Goal: Task Accomplishment & Management: Manage account settings

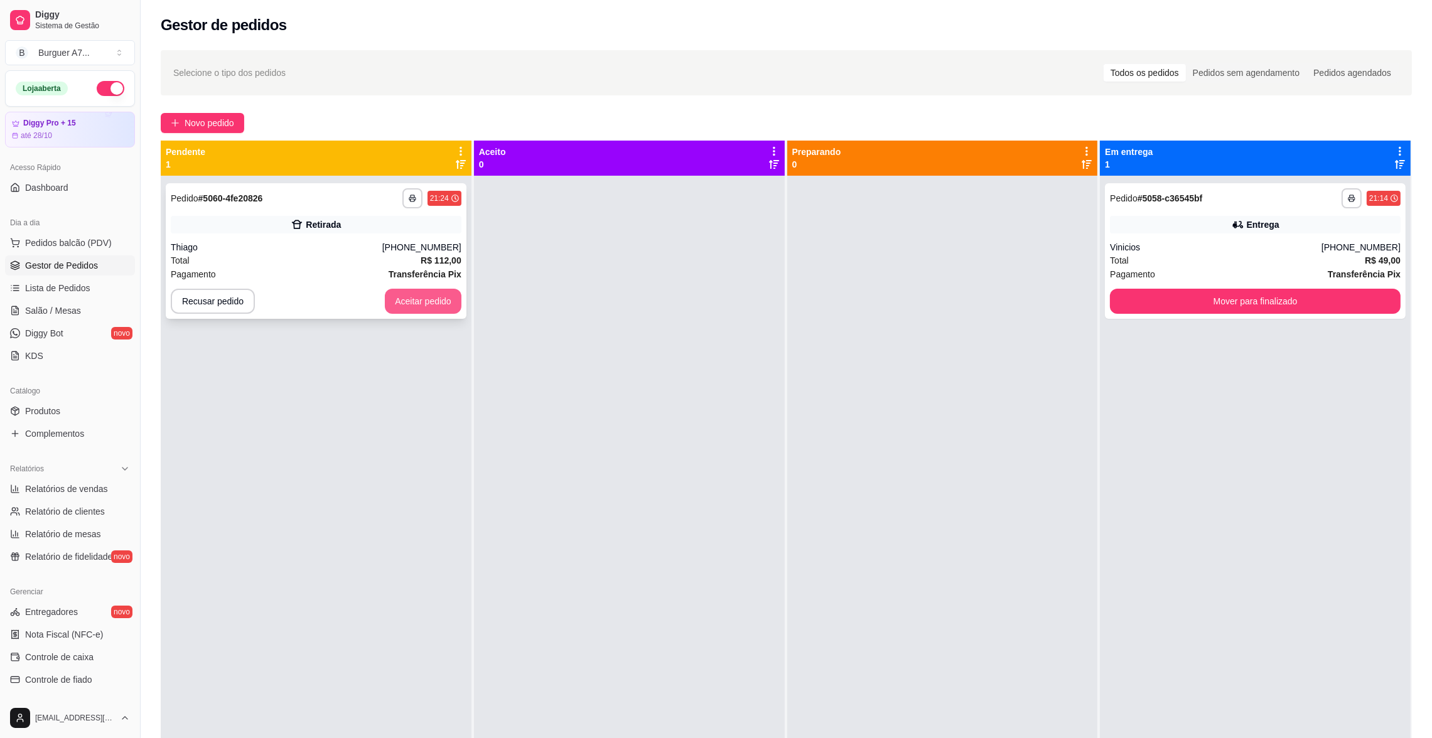
drag, startPoint x: 426, startPoint y: 283, endPoint x: 431, endPoint y: 299, distance: 16.9
click at [431, 299] on div "**********" at bounding box center [316, 251] width 301 height 136
click at [441, 299] on button "Aceitar pedido" at bounding box center [423, 301] width 77 height 25
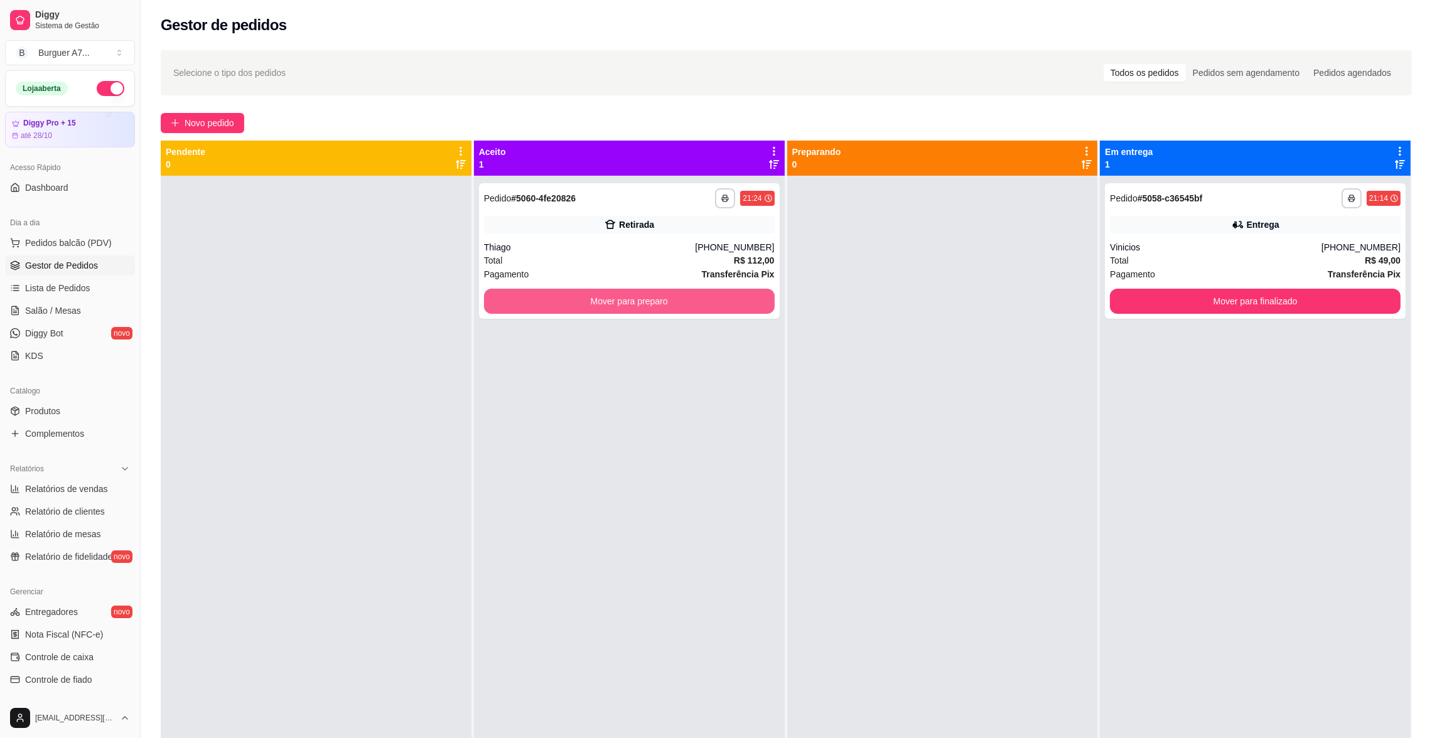
click at [598, 296] on button "Mover para preparo" at bounding box center [629, 301] width 291 height 25
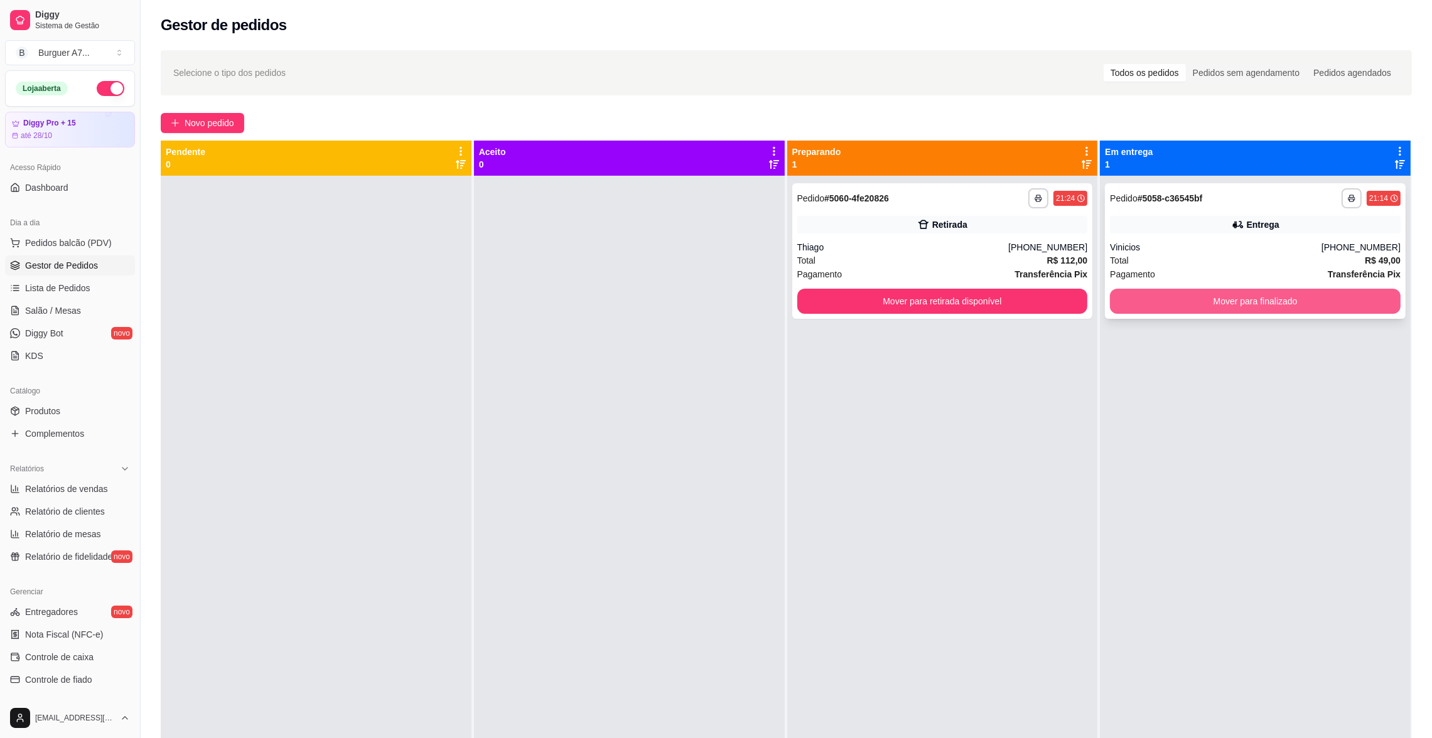
click at [1149, 302] on button "Mover para finalizado" at bounding box center [1255, 301] width 291 height 25
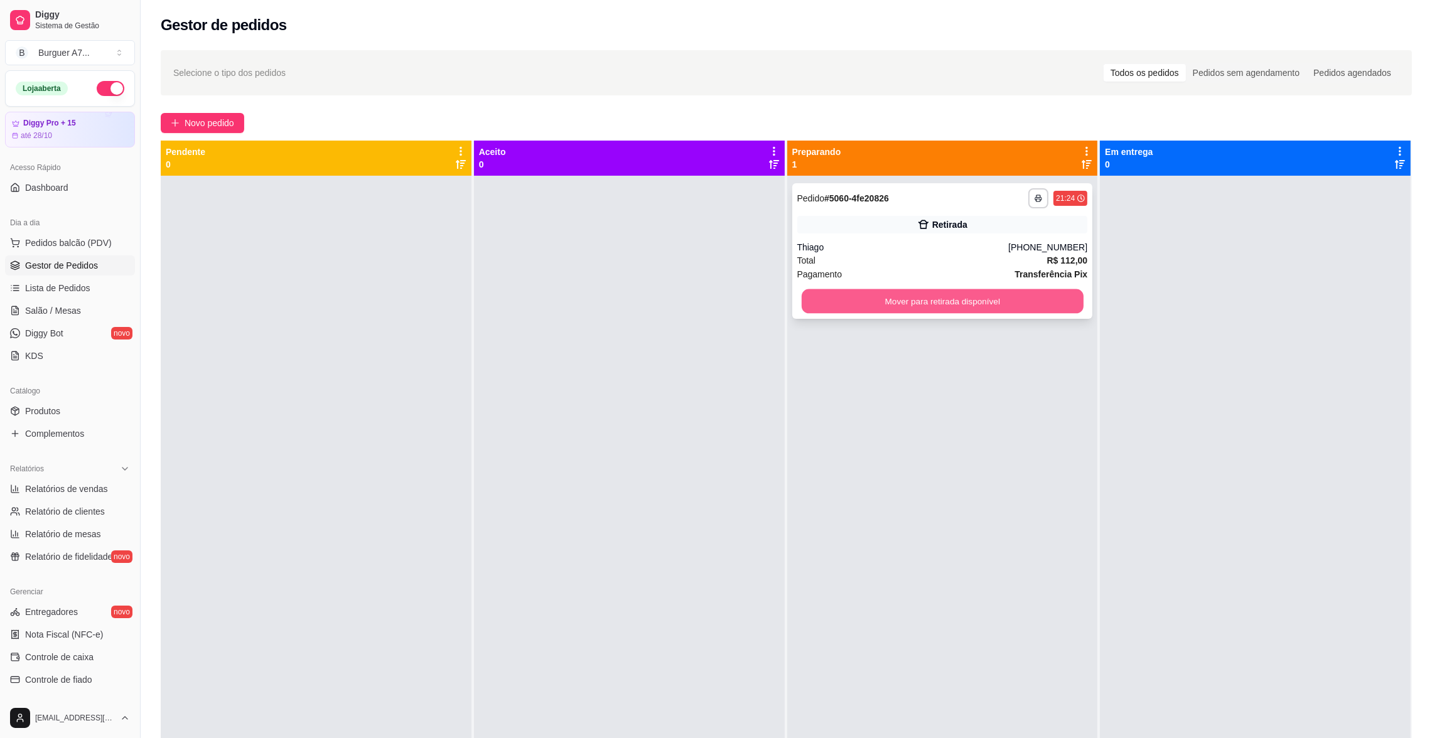
click at [1045, 300] on button "Mover para retirada disponível" at bounding box center [942, 301] width 282 height 24
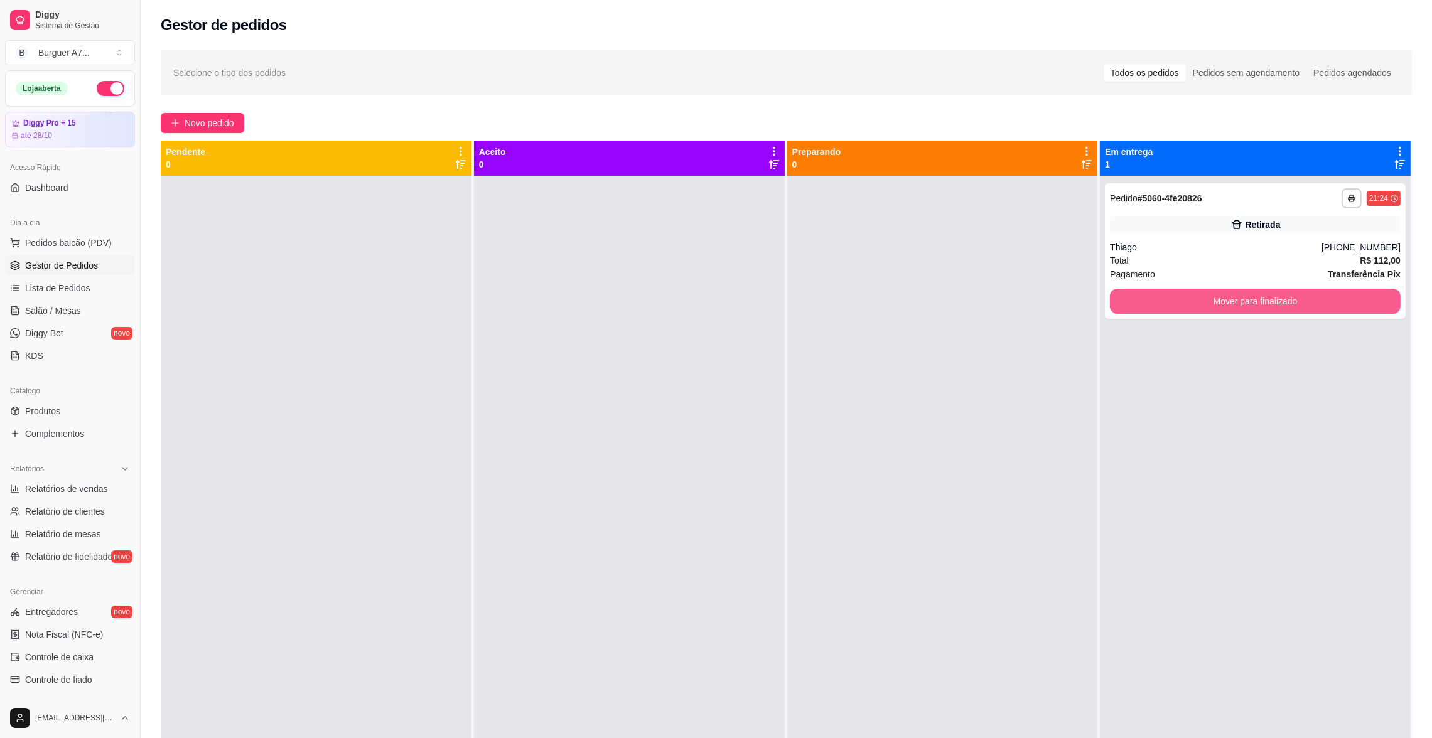
click at [1234, 298] on button "Mover para finalizado" at bounding box center [1255, 301] width 291 height 25
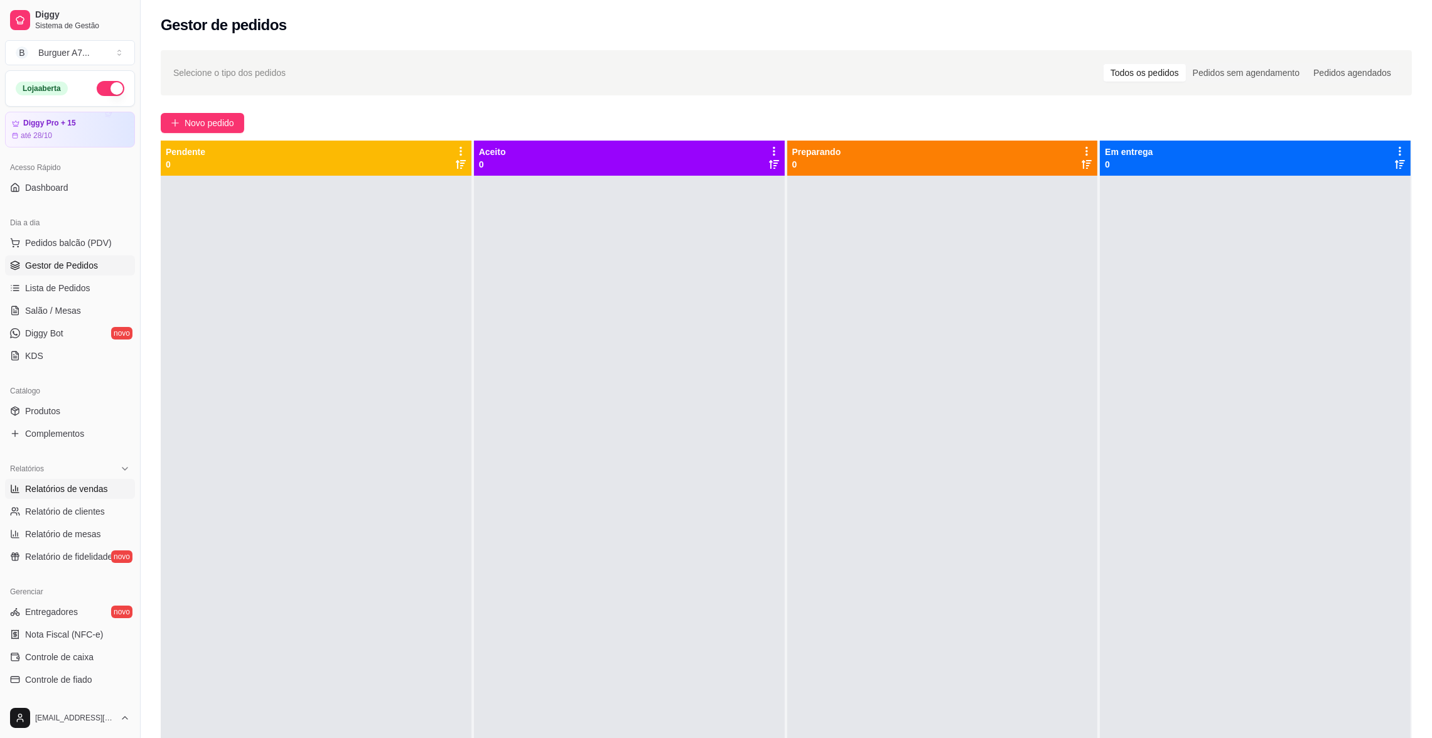
click at [99, 498] on link "Relatórios de vendas" at bounding box center [70, 489] width 130 height 20
select select "ALL"
select select "0"
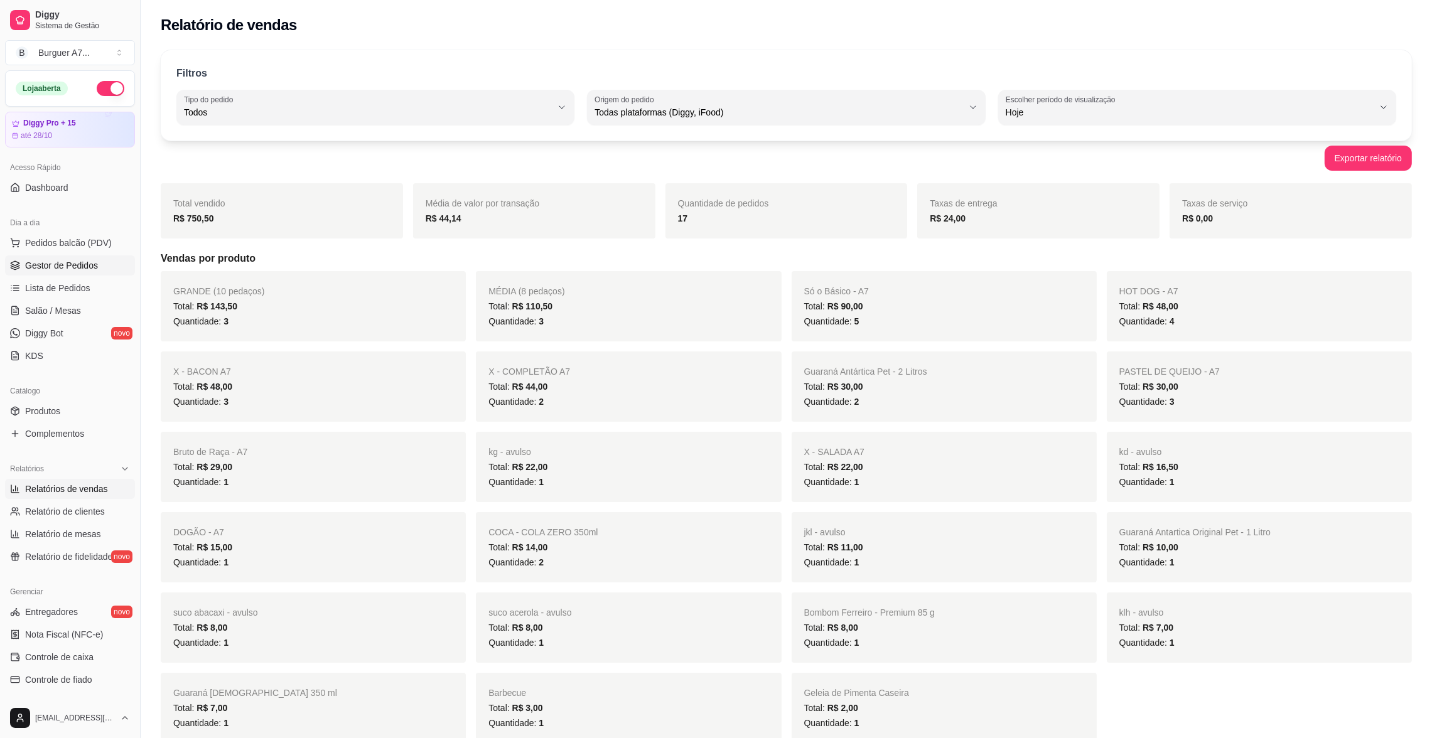
drag, startPoint x: 86, startPoint y: 252, endPoint x: 89, endPoint y: 259, distance: 7.6
click at [87, 254] on ul "Pedidos balcão (PDV) Gestor de Pedidos Lista de Pedidos Salão / Mesas Diggy Bot…" at bounding box center [70, 299] width 130 height 133
click at [89, 261] on span "Gestor de Pedidos" at bounding box center [61, 265] width 73 height 13
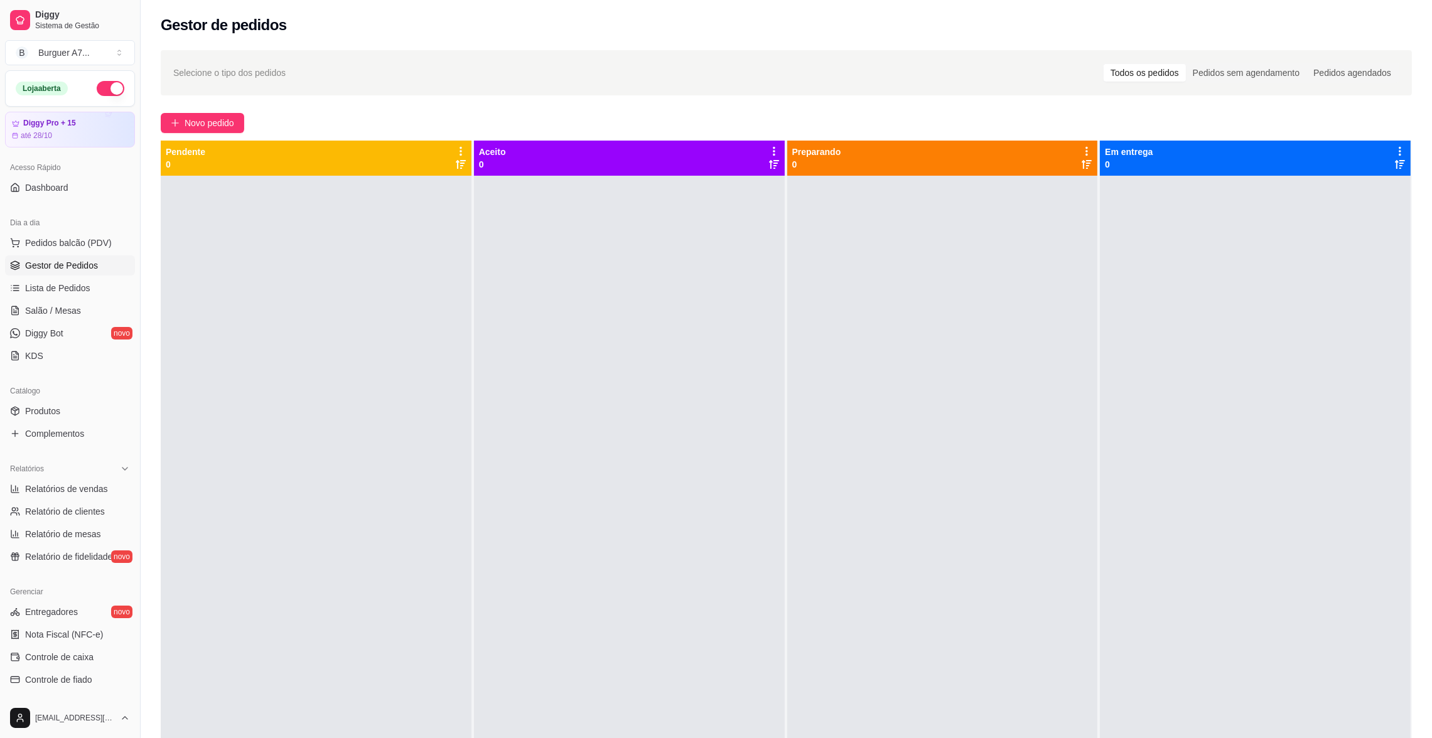
click at [993, 254] on div at bounding box center [942, 545] width 311 height 738
click at [67, 485] on span "Relatórios de vendas" at bounding box center [66, 489] width 83 height 13
select select "ALL"
select select "0"
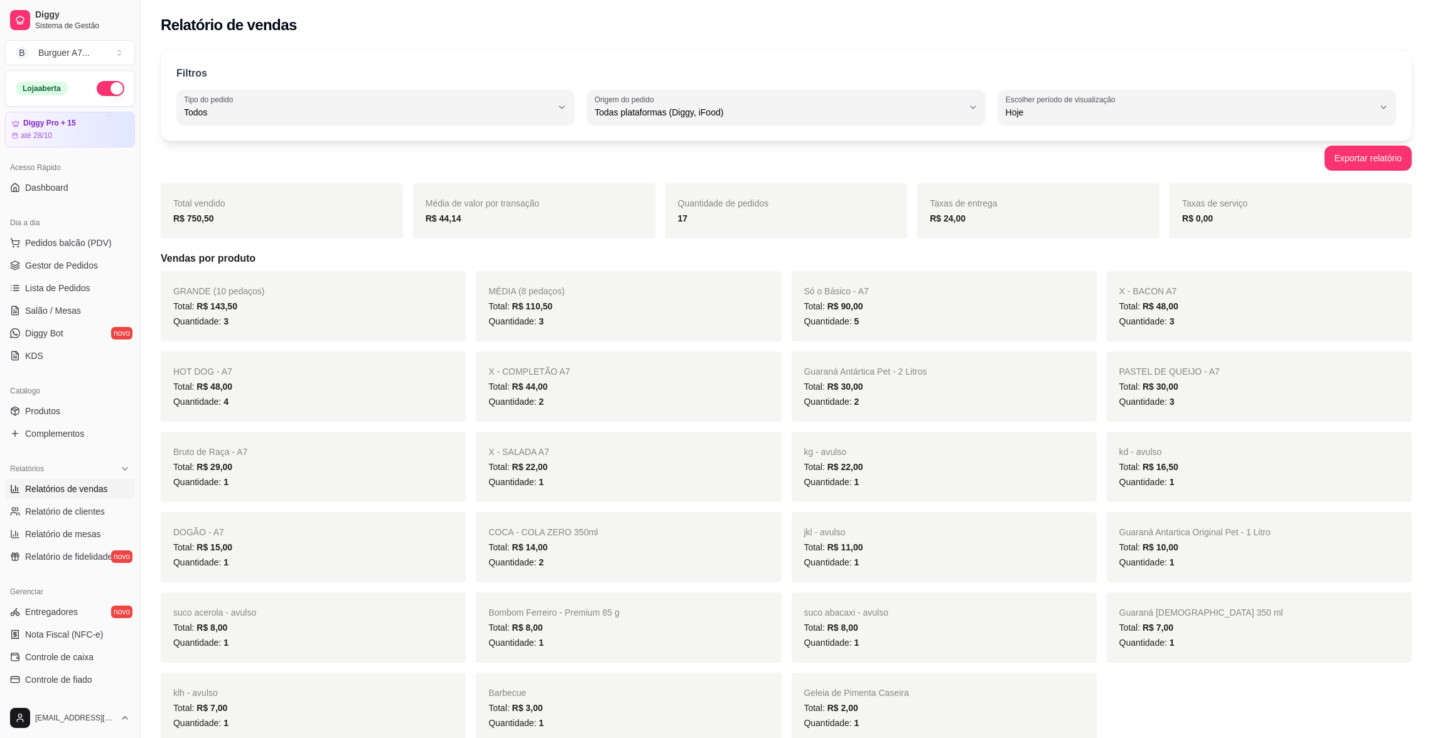
click at [91, 254] on ul "Pedidos balcão (PDV) Gestor de Pedidos Lista de Pedidos Salão / Mesas Diggy Bot…" at bounding box center [70, 299] width 130 height 133
click at [103, 264] on link "Gestor de Pedidos" at bounding box center [70, 266] width 130 height 20
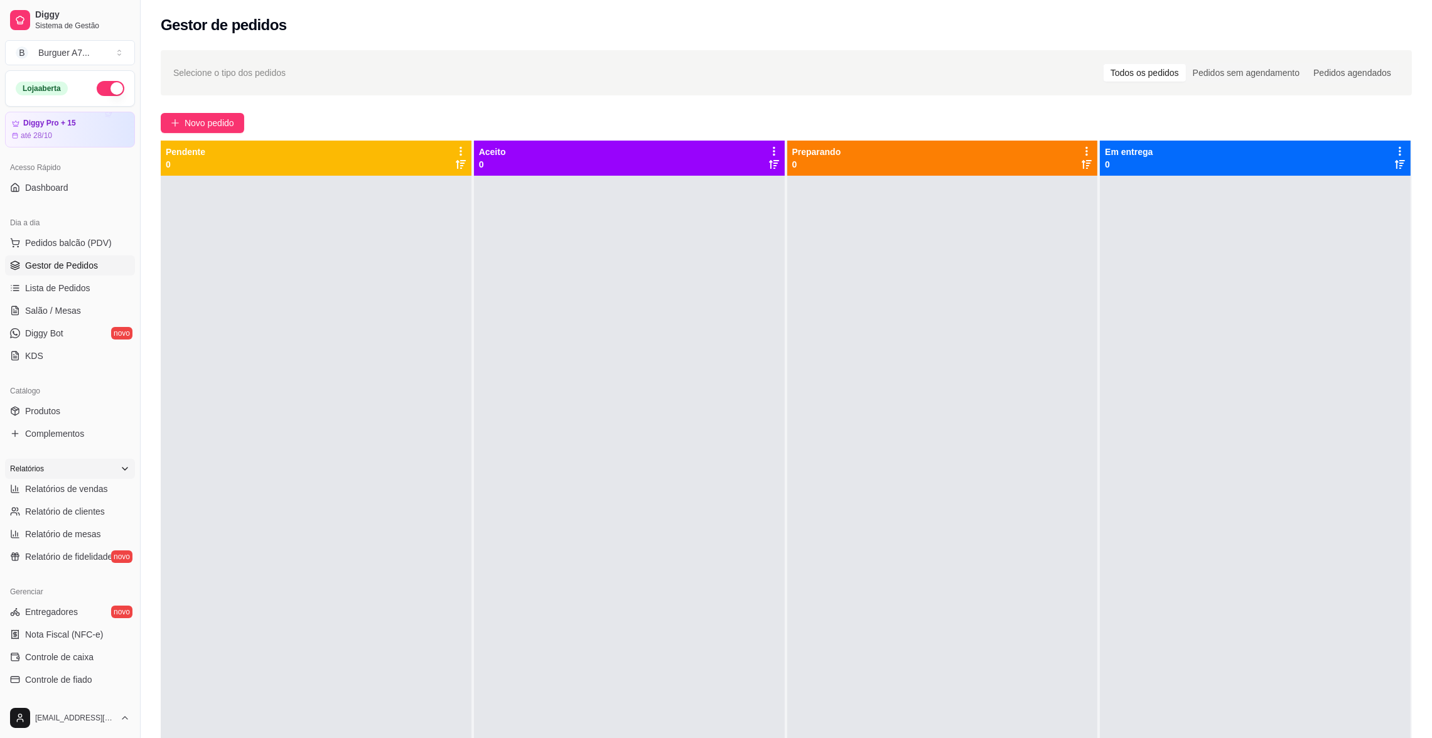
click at [50, 478] on div "Relatórios" at bounding box center [70, 469] width 130 height 20
click at [92, 459] on div "Relatórios" at bounding box center [70, 469] width 130 height 20
click at [106, 496] on link "Relatórios de vendas" at bounding box center [70, 489] width 130 height 20
select select "ALL"
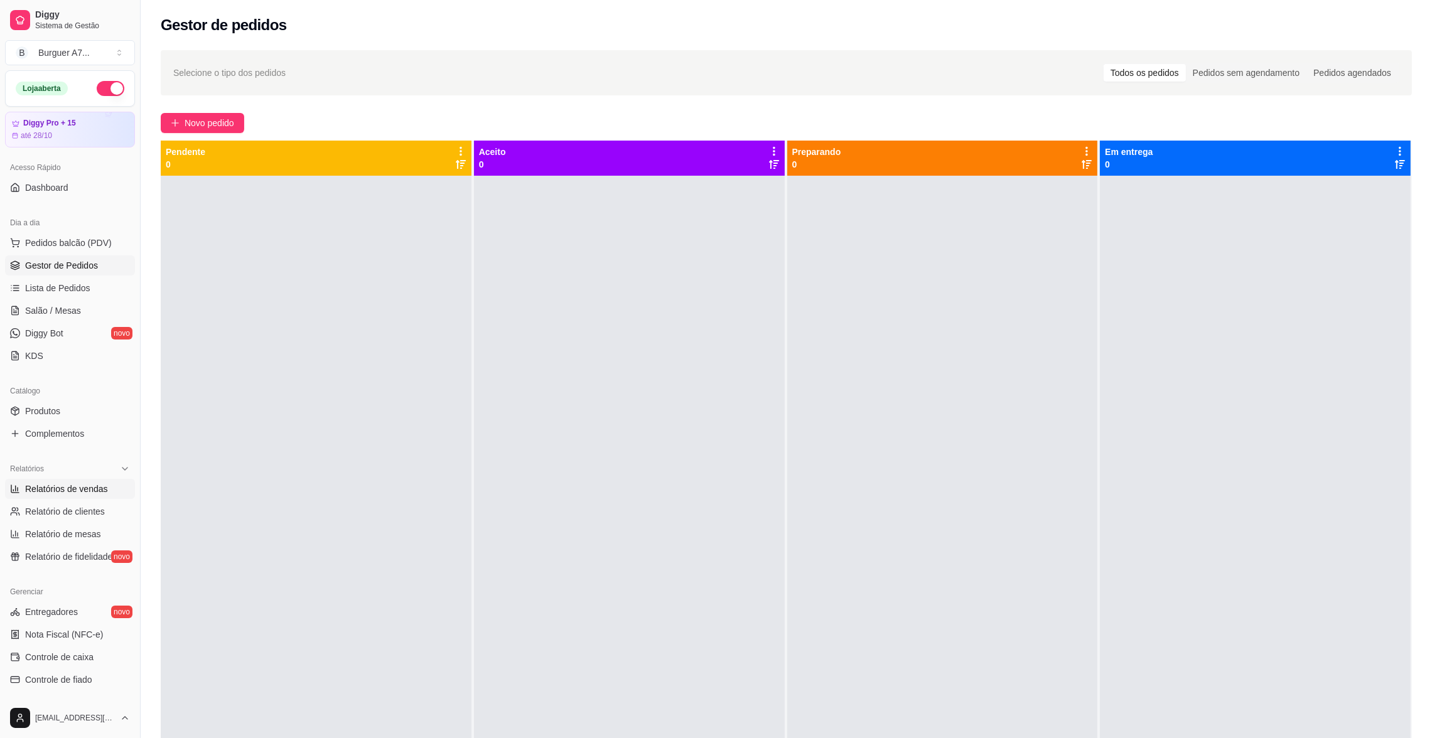
select select "0"
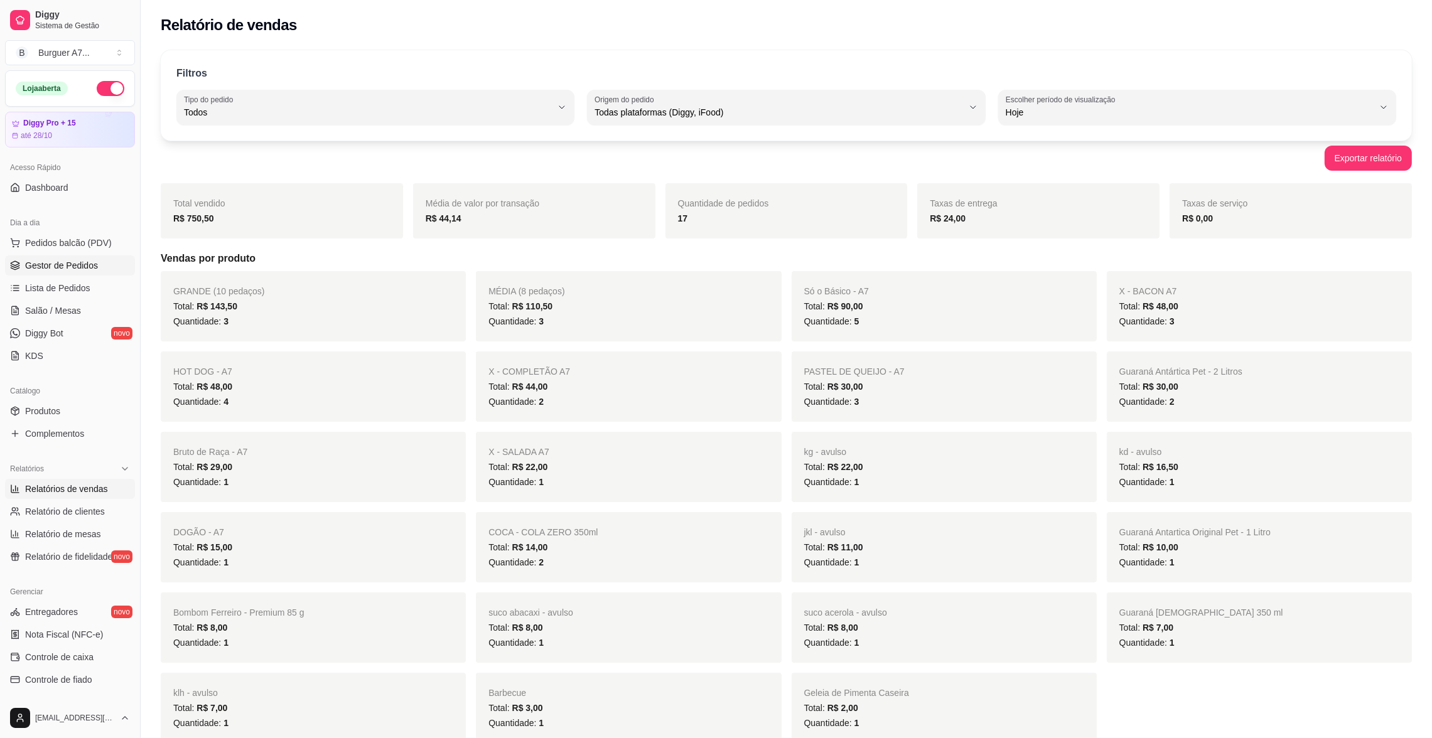
click at [62, 257] on link "Gestor de Pedidos" at bounding box center [70, 266] width 130 height 20
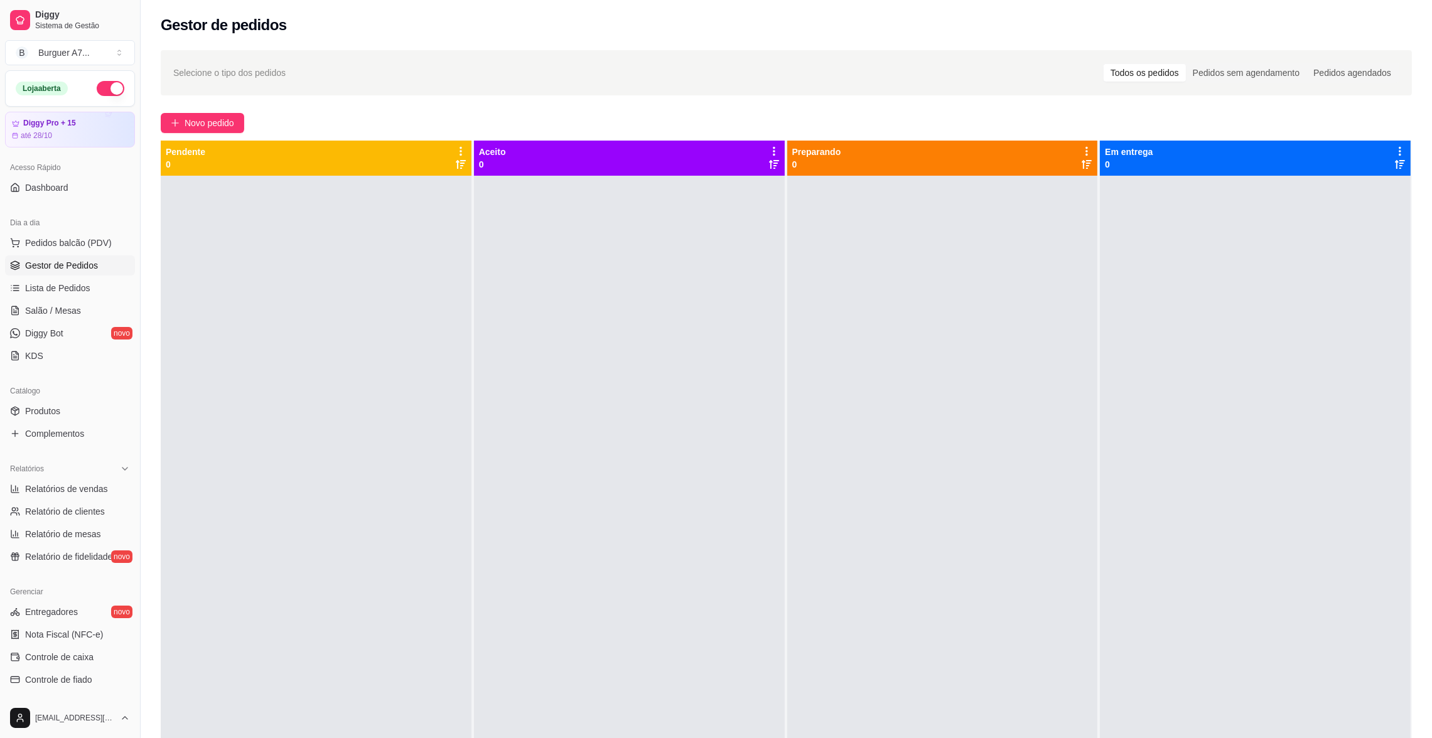
click at [1075, 643] on div at bounding box center [942, 545] width 311 height 738
click at [106, 489] on link "Relatórios de vendas" at bounding box center [70, 489] width 130 height 20
select select "ALL"
select select "0"
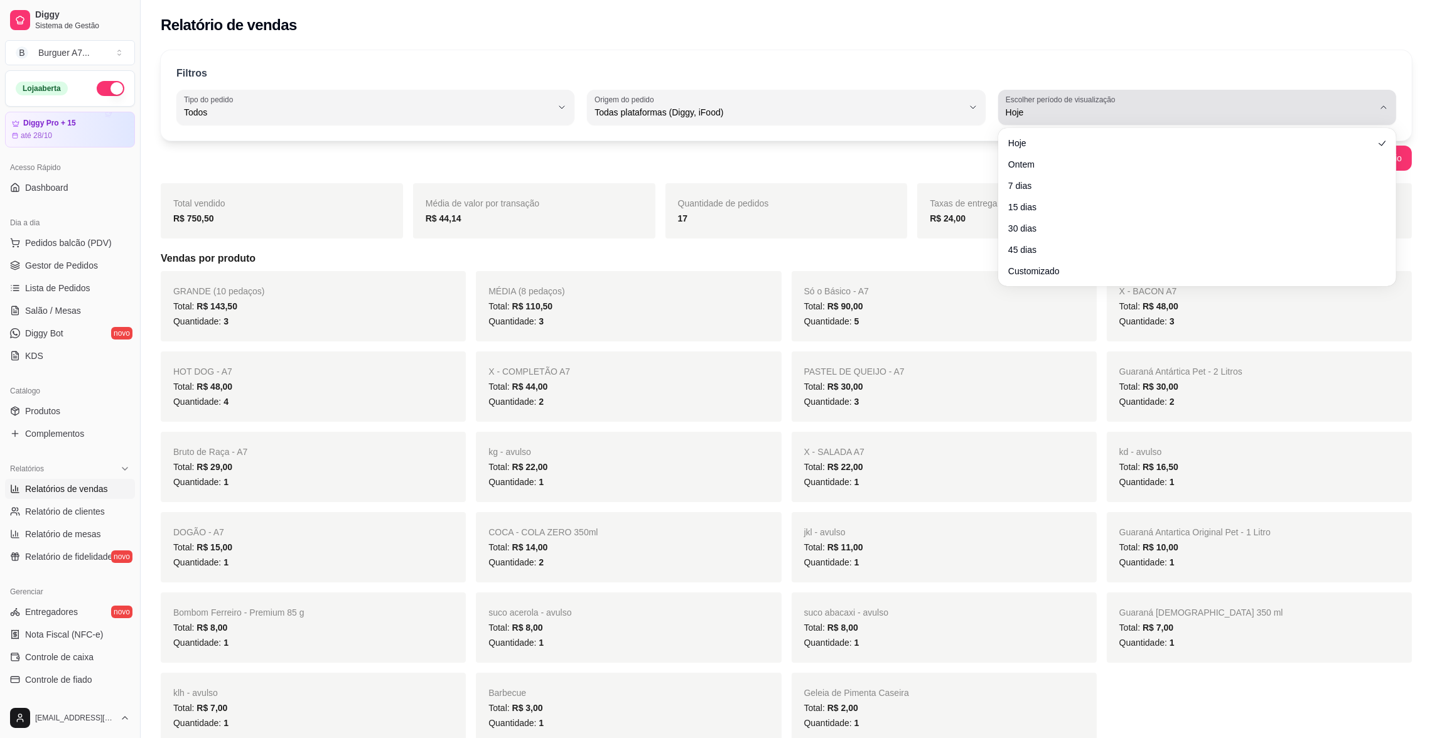
click at [1276, 97] on div "Hoje" at bounding box center [1190, 107] width 368 height 25
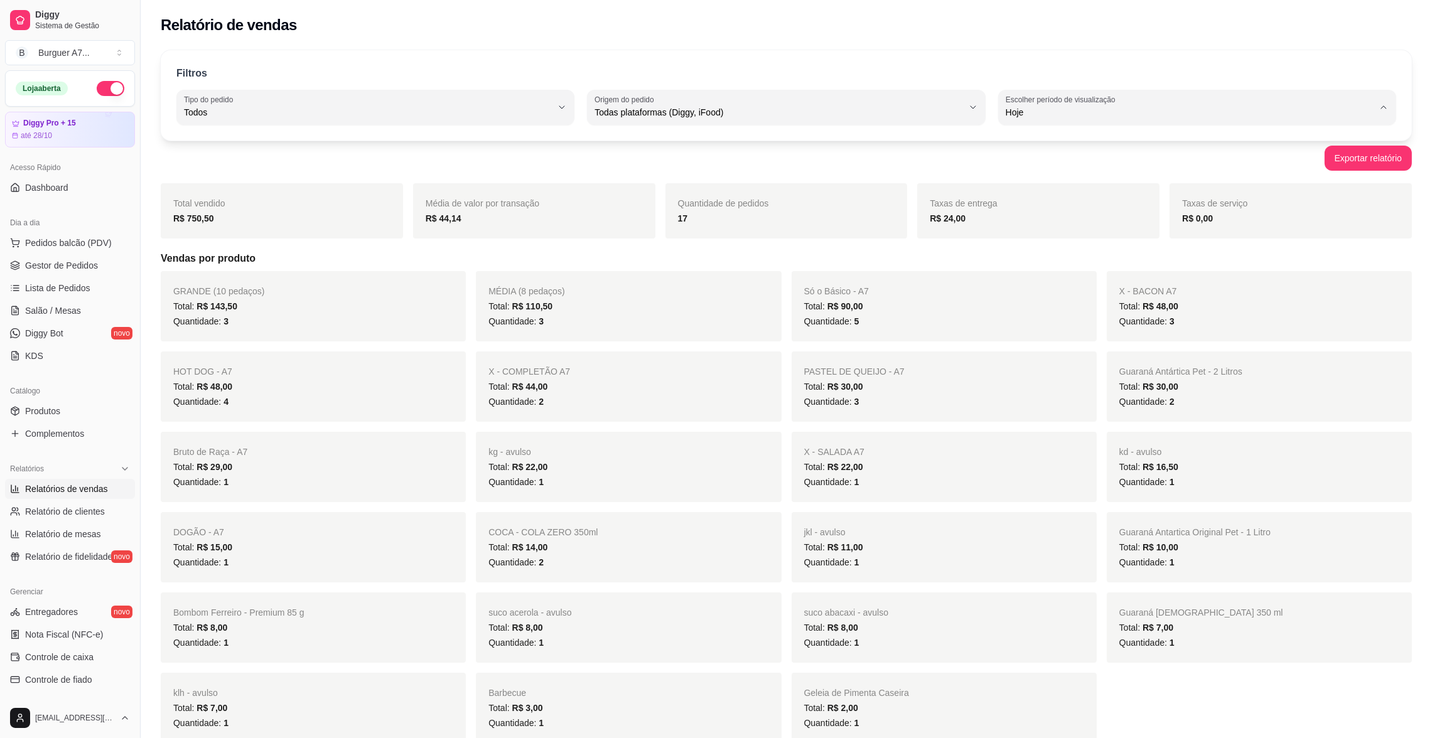
click at [1045, 187] on span "7 dias" at bounding box center [1191, 184] width 351 height 12
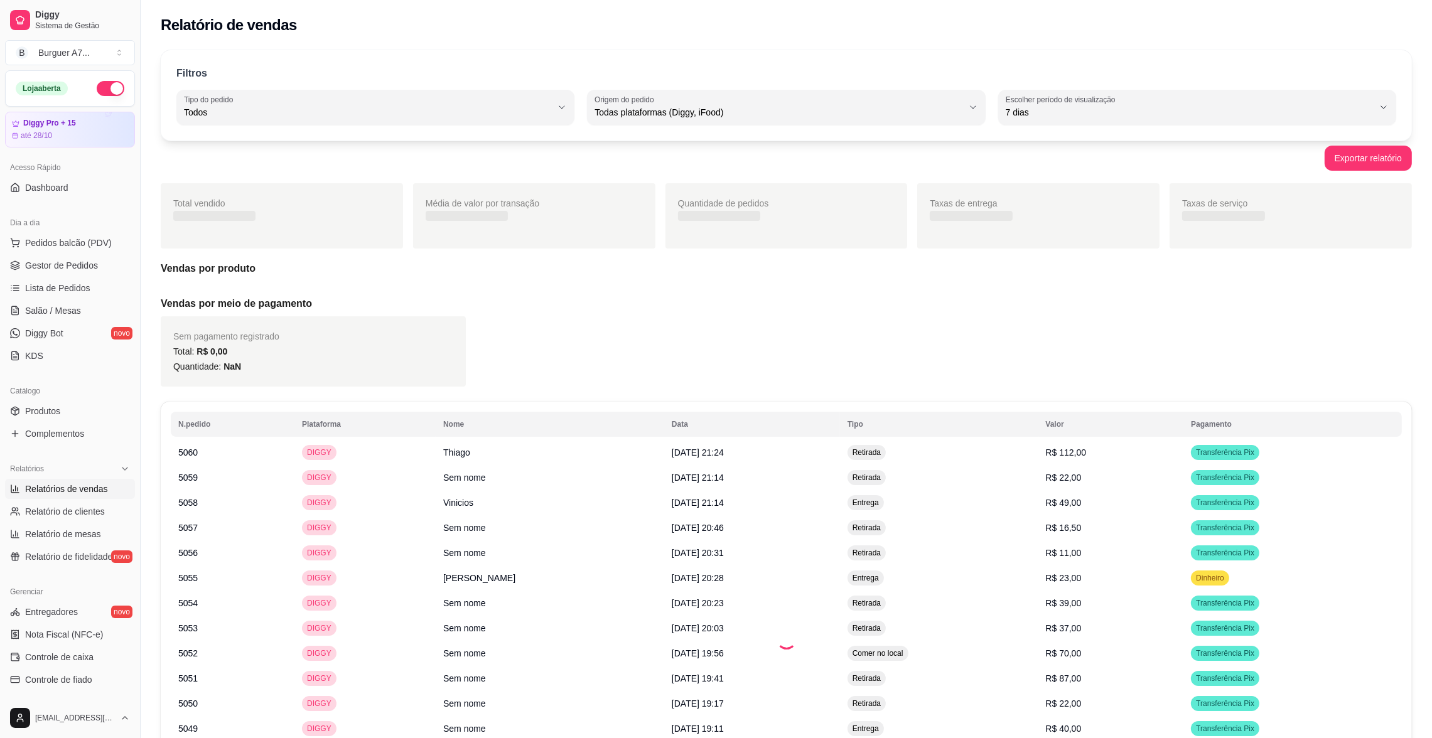
type input "7"
select select "7"
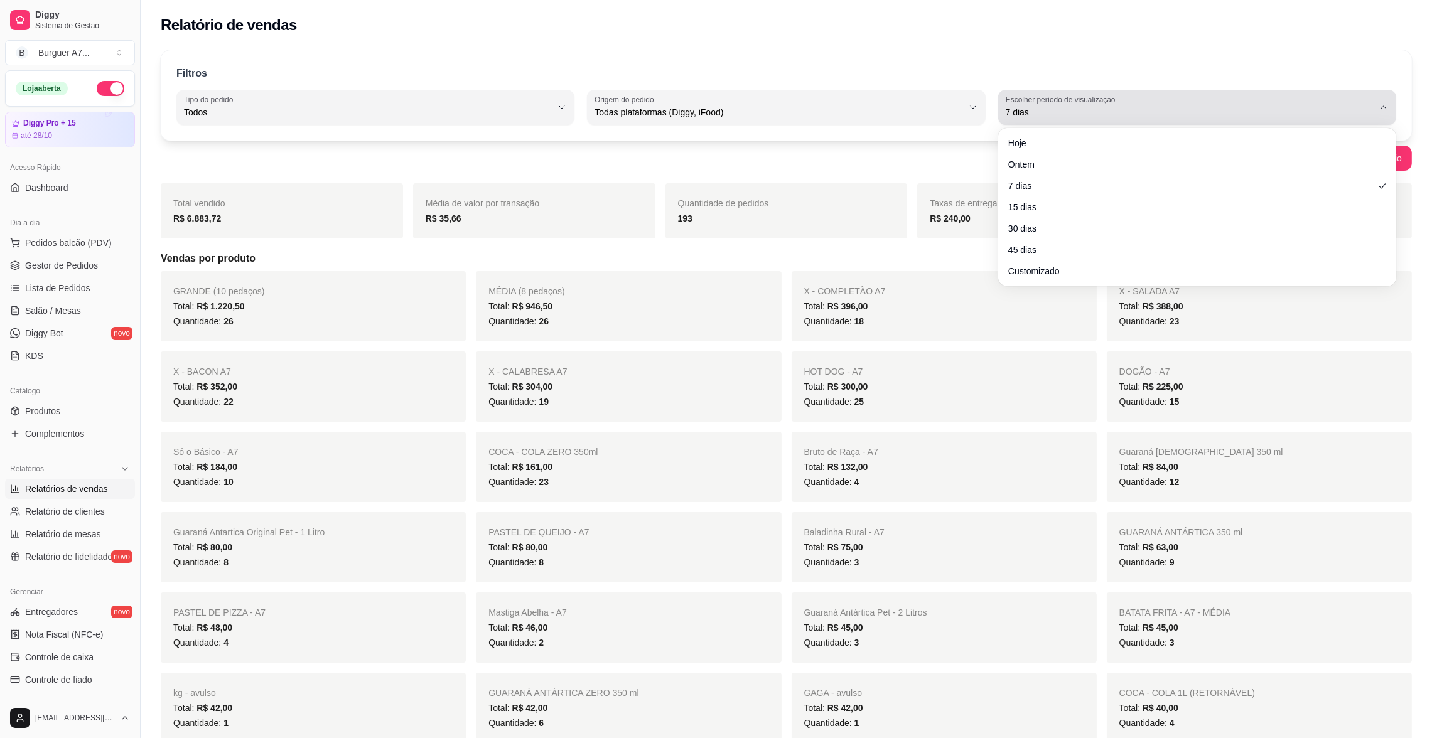
click at [1112, 111] on span "7 dias" at bounding box center [1190, 112] width 368 height 13
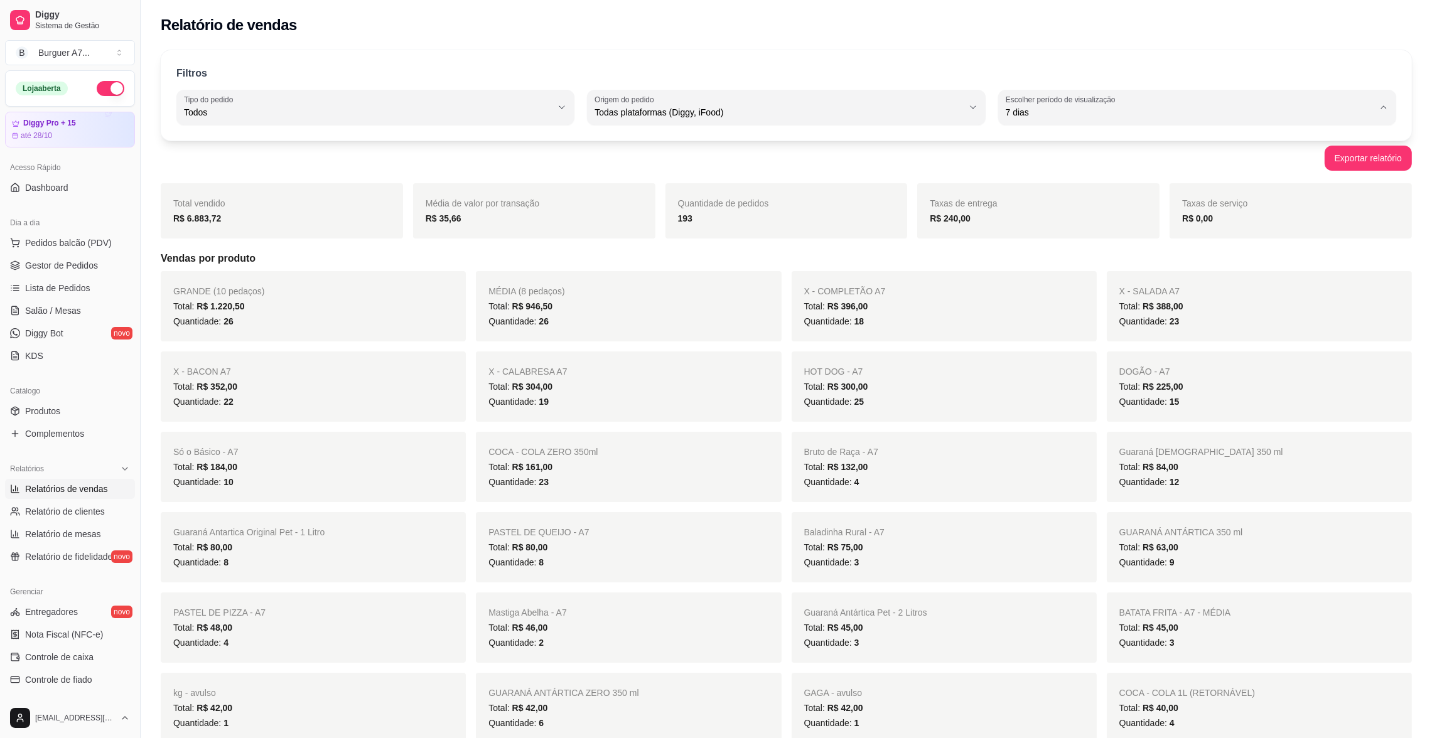
click at [1102, 171] on li "Ontem" at bounding box center [1197, 162] width 373 height 19
type input "1"
select select "1"
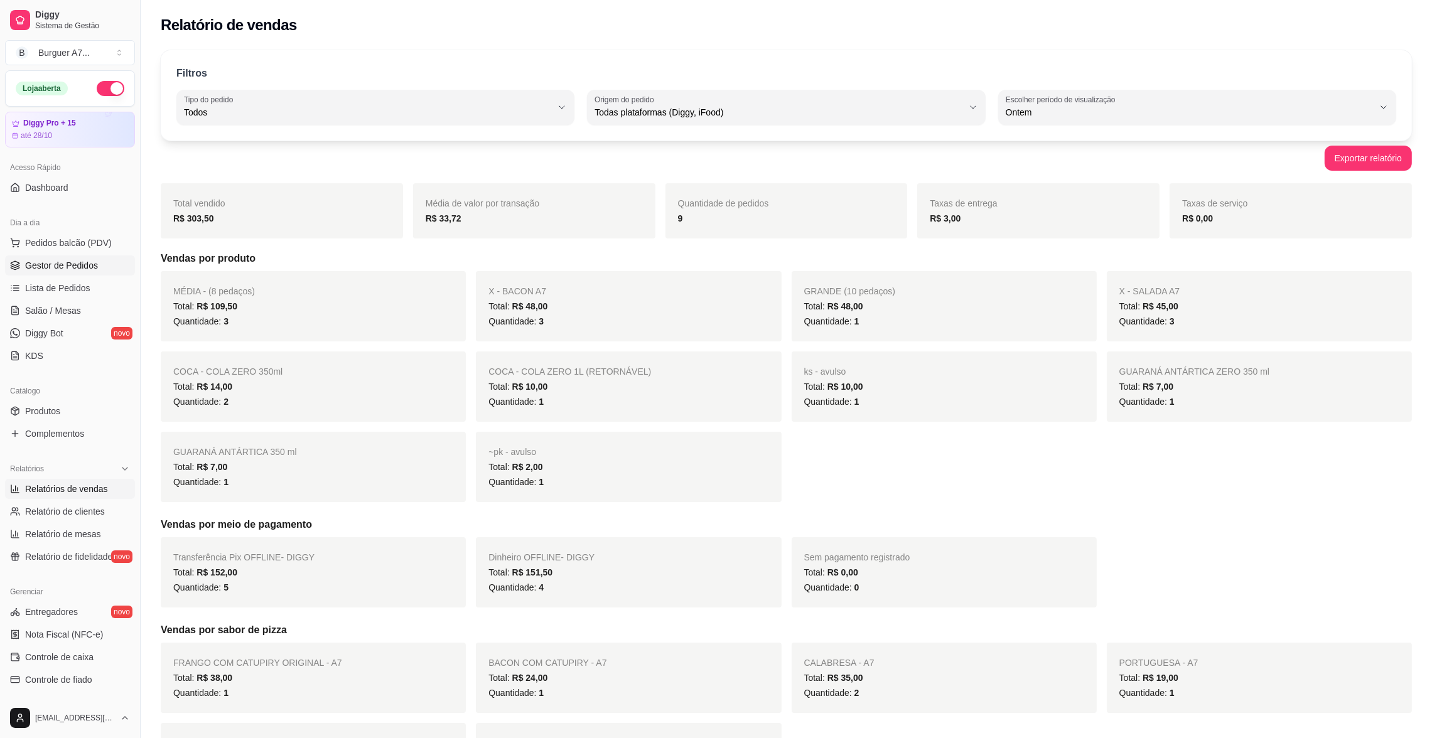
click at [67, 266] on span "Gestor de Pedidos" at bounding box center [61, 265] width 73 height 13
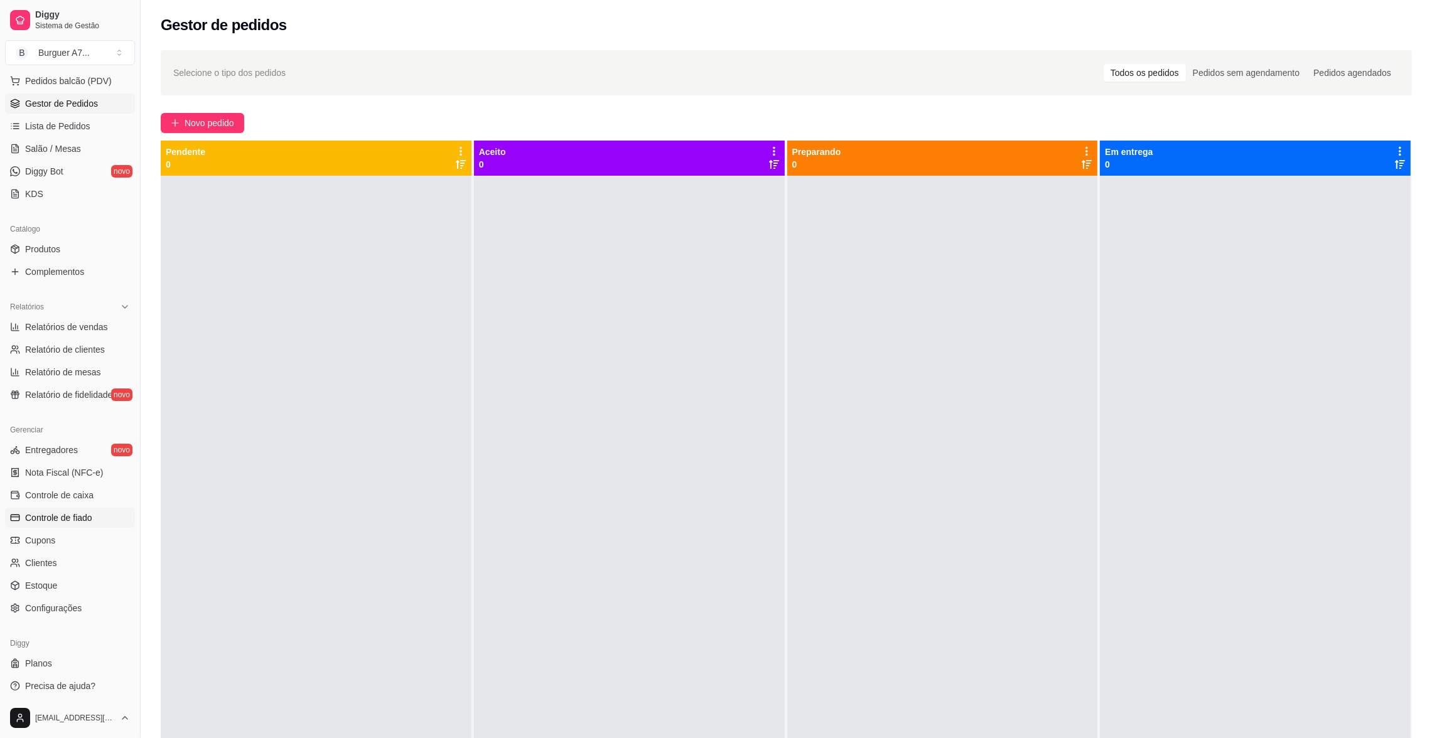
scroll to position [164, 0]
click at [17, 609] on icon at bounding box center [15, 606] width 10 height 10
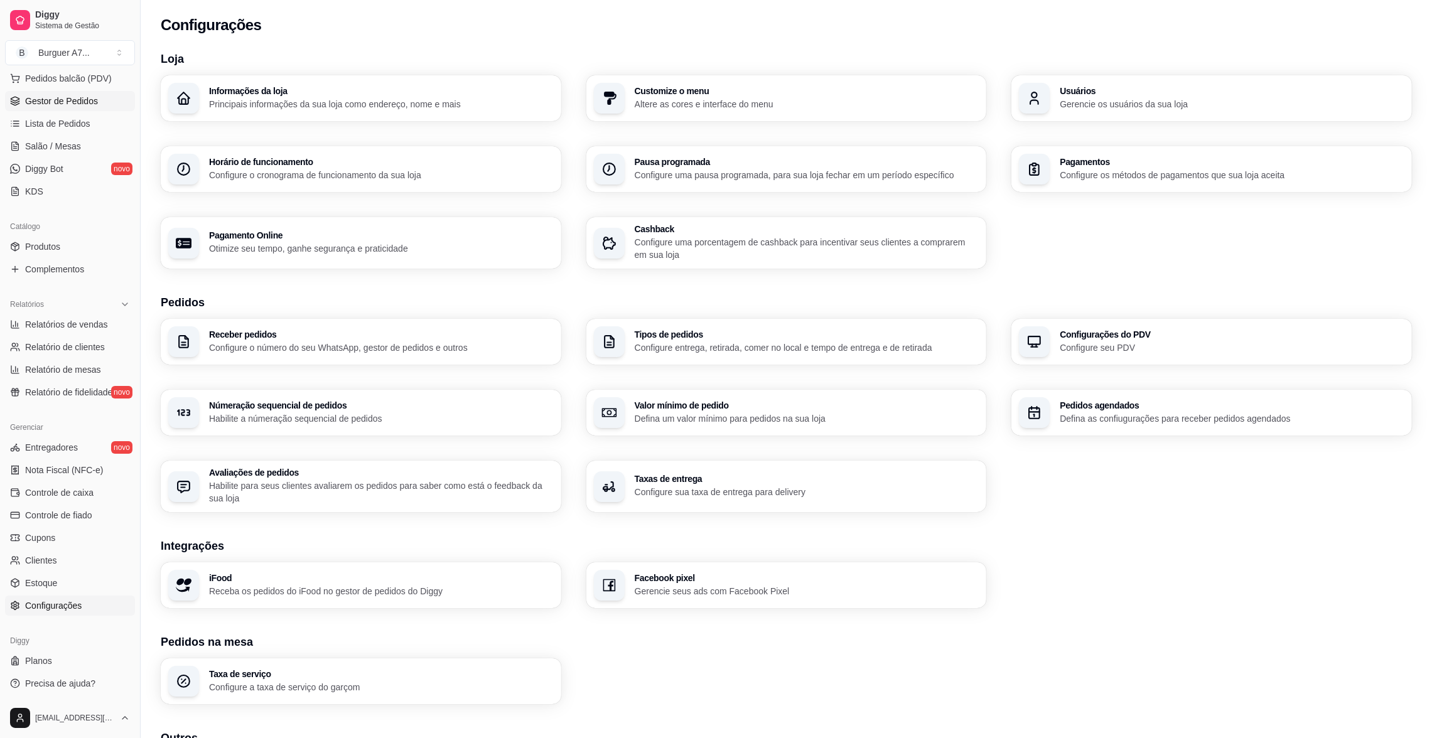
click at [92, 101] on span "Gestor de Pedidos" at bounding box center [61, 101] width 73 height 13
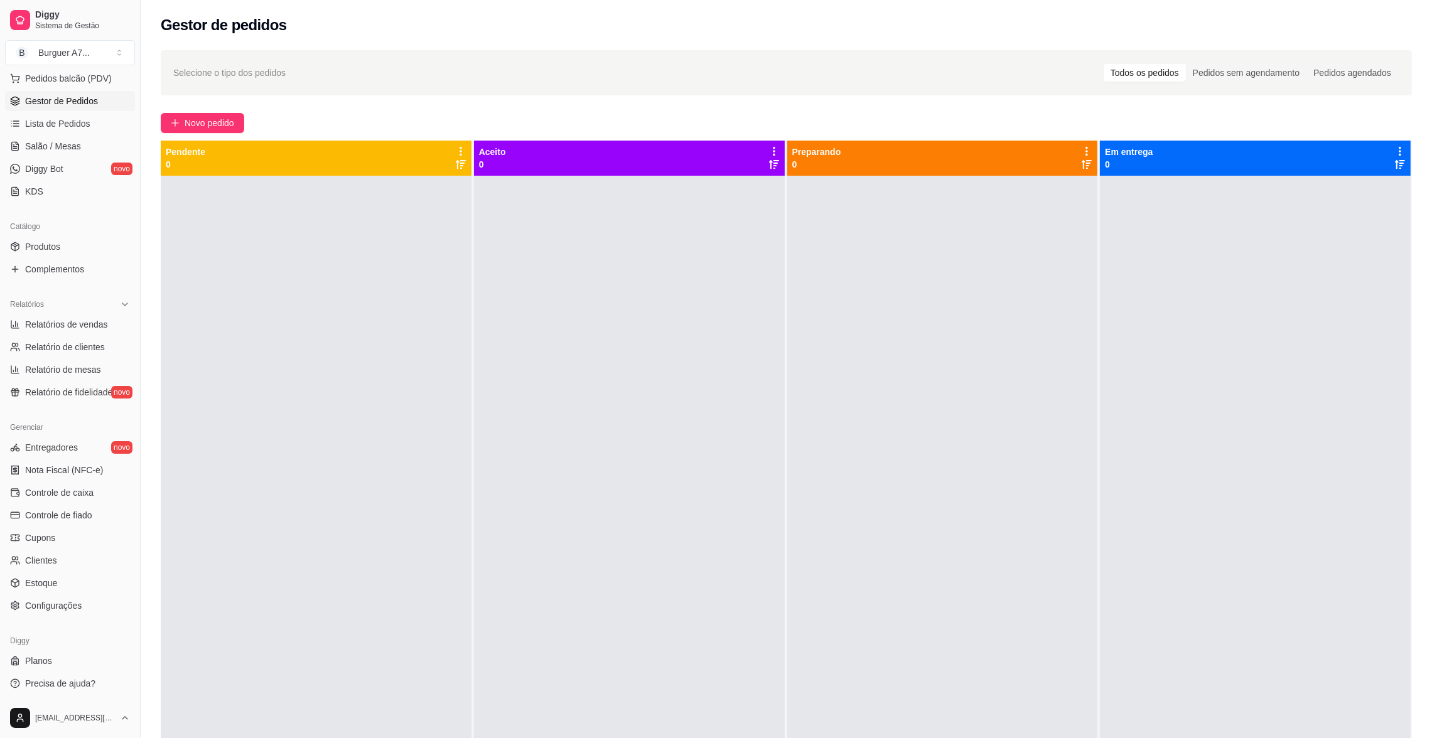
click at [864, 510] on div at bounding box center [942, 545] width 311 height 738
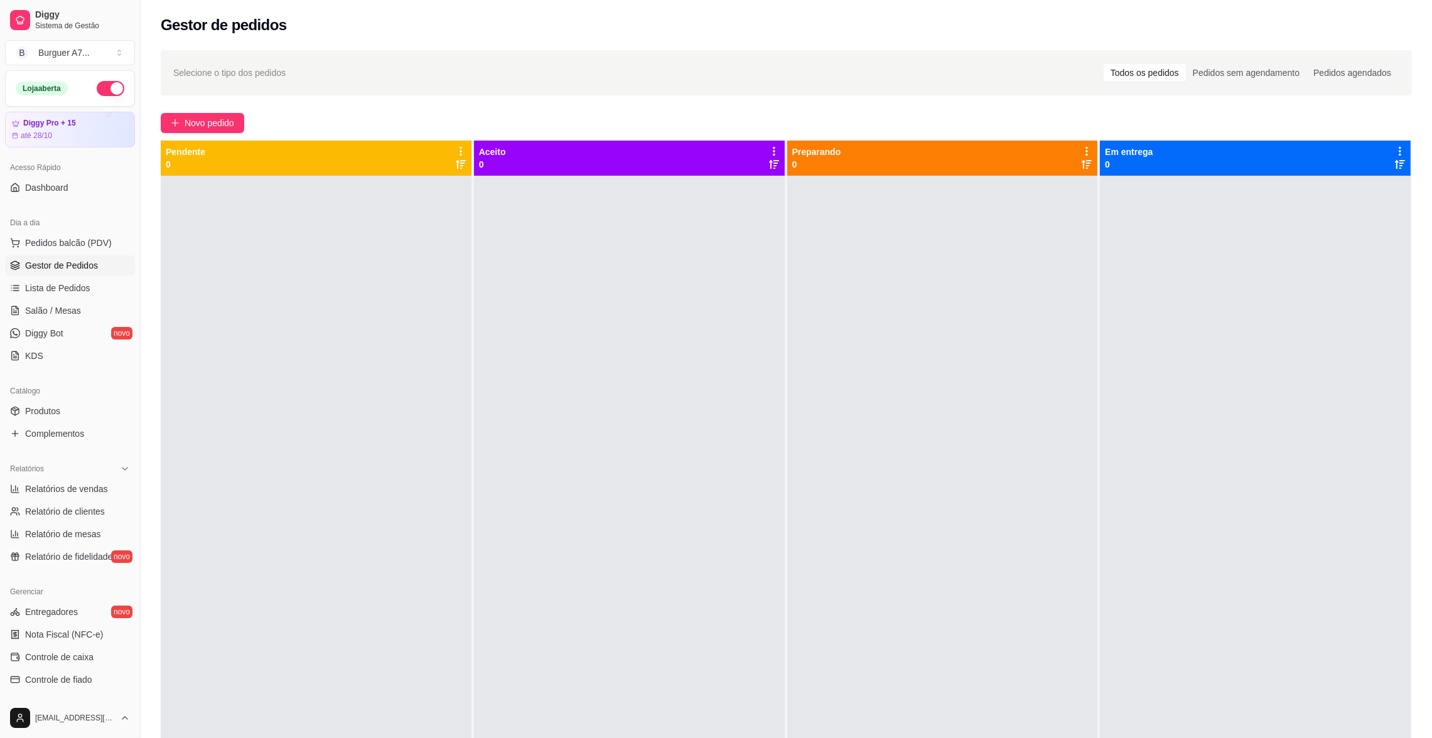
click at [104, 92] on button "button" at bounding box center [111, 88] width 28 height 15
